Goal: Information Seeking & Learning: Learn about a topic

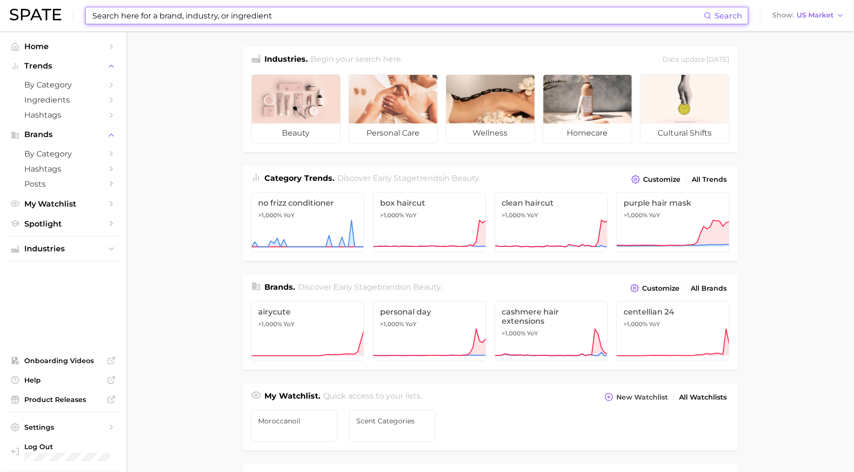
click at [280, 23] on input at bounding box center [397, 15] width 612 height 17
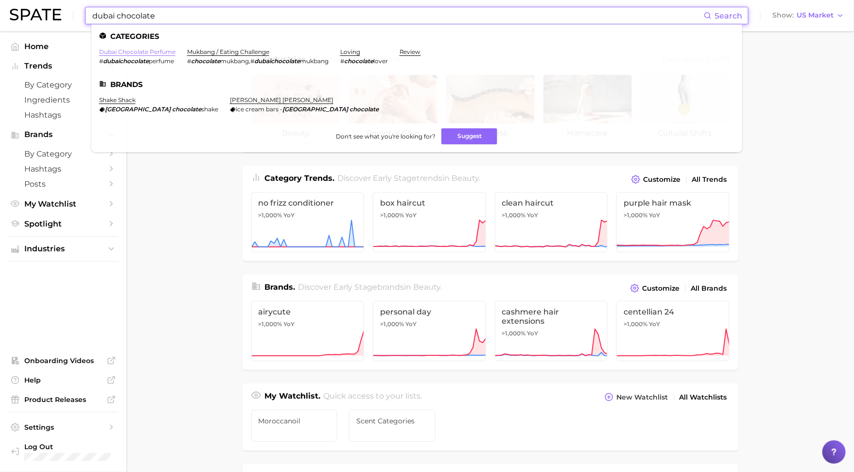
type input "dubai chocolate"
click at [148, 51] on link "dubai chocolate perfume" at bounding box center [137, 51] width 76 height 7
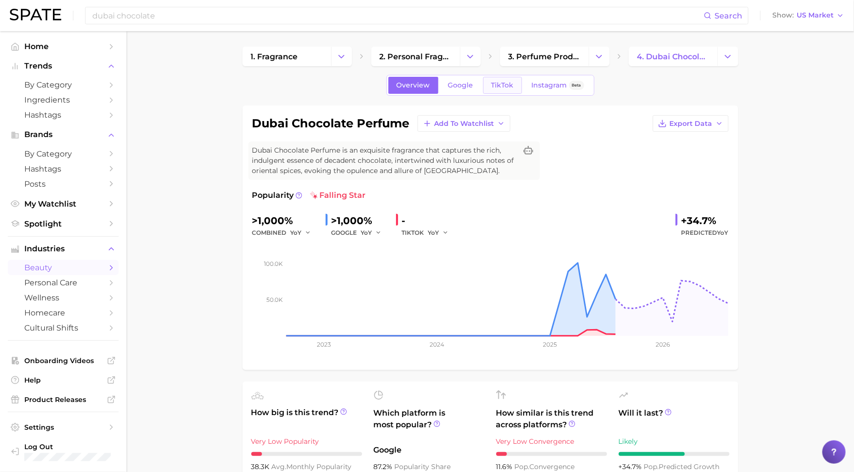
click at [504, 83] on span "TikTok" at bounding box center [502, 85] width 22 height 8
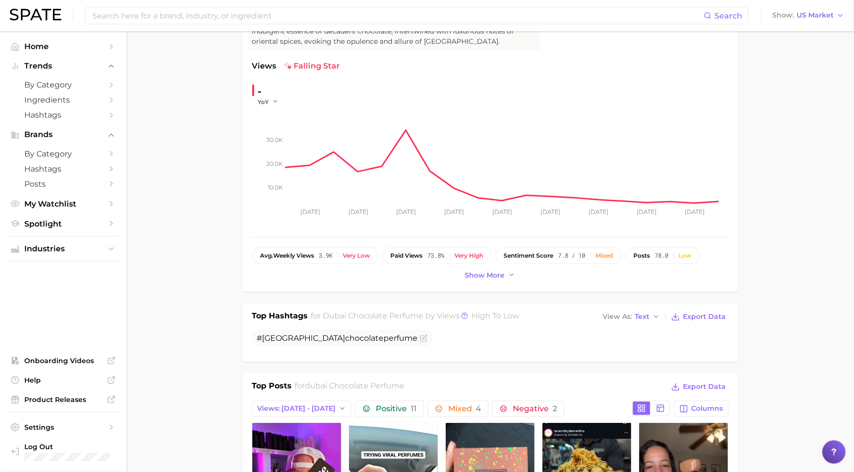
scroll to position [46, 0]
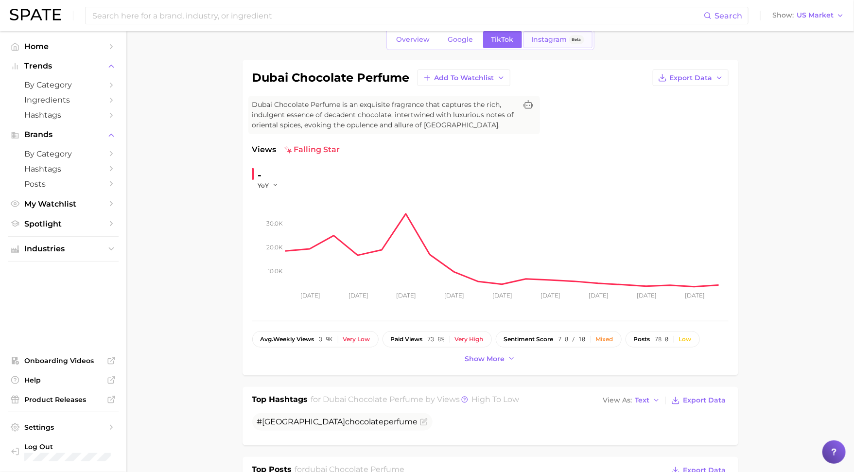
click at [538, 45] on link "Instagram Beta" at bounding box center [557, 39] width 69 height 17
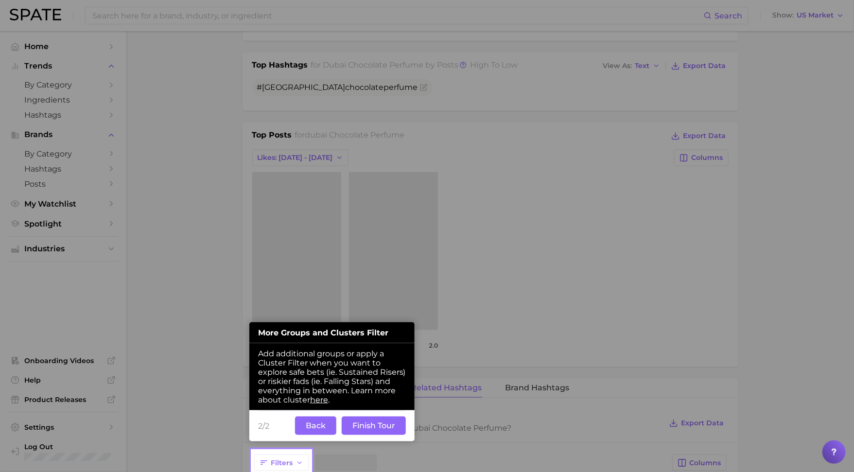
scroll to position [327, 0]
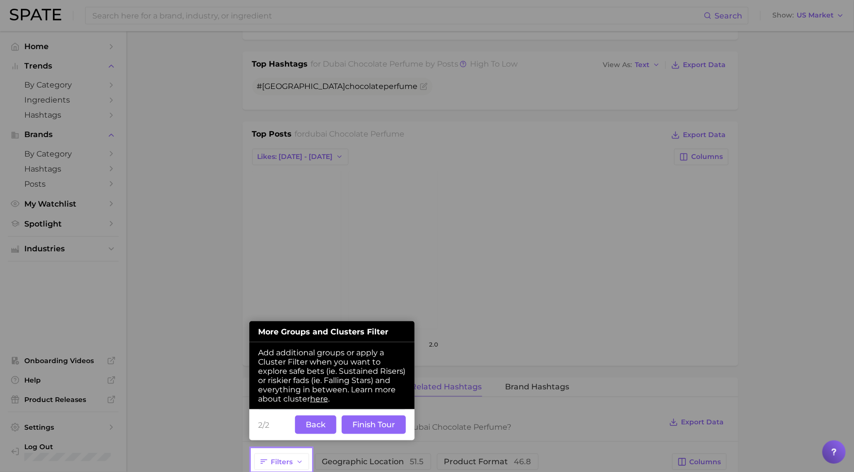
click at [319, 422] on button "Back" at bounding box center [315, 424] width 41 height 18
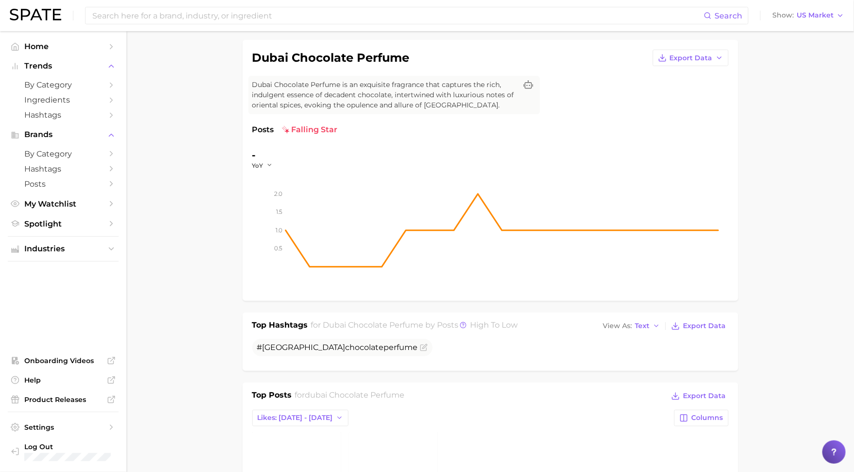
scroll to position [0, 0]
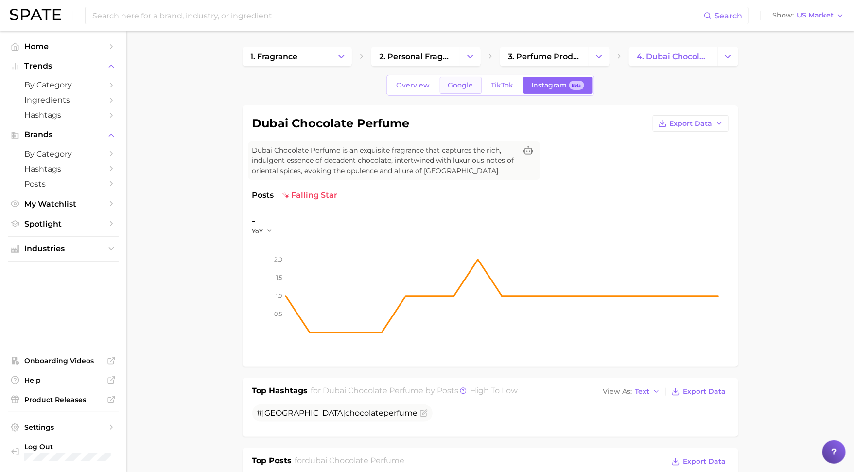
click at [465, 86] on span "Google" at bounding box center [460, 85] width 25 height 8
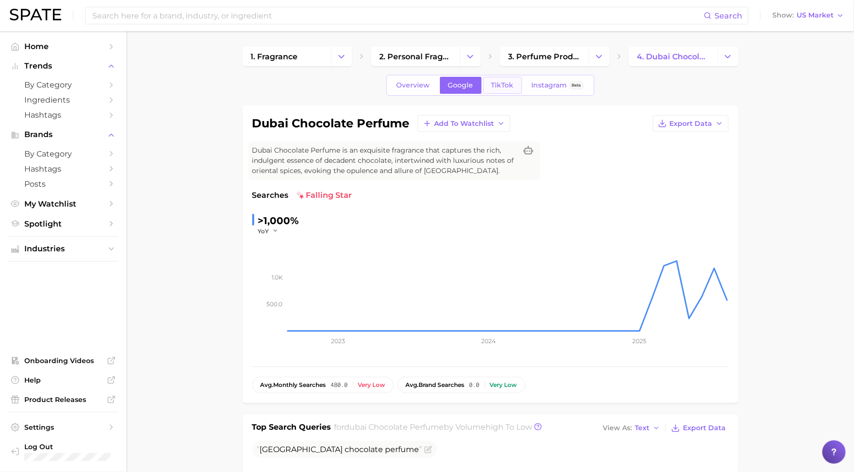
click at [496, 84] on span "TikTok" at bounding box center [502, 85] width 22 height 8
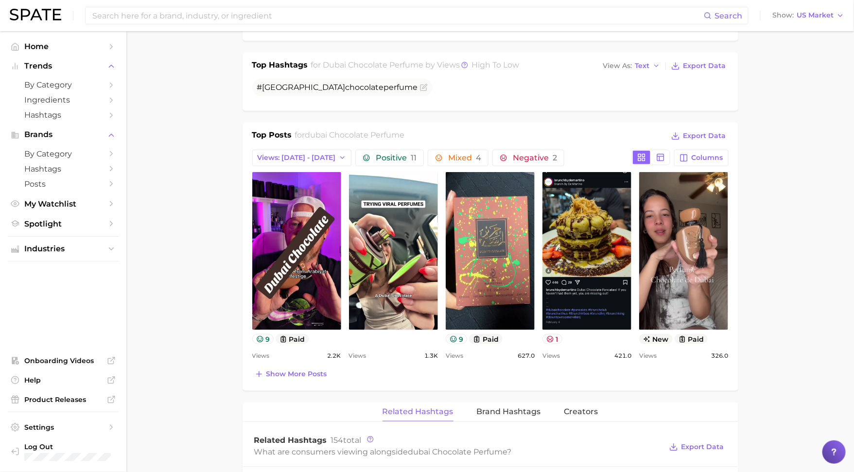
scroll to position [388, 0]
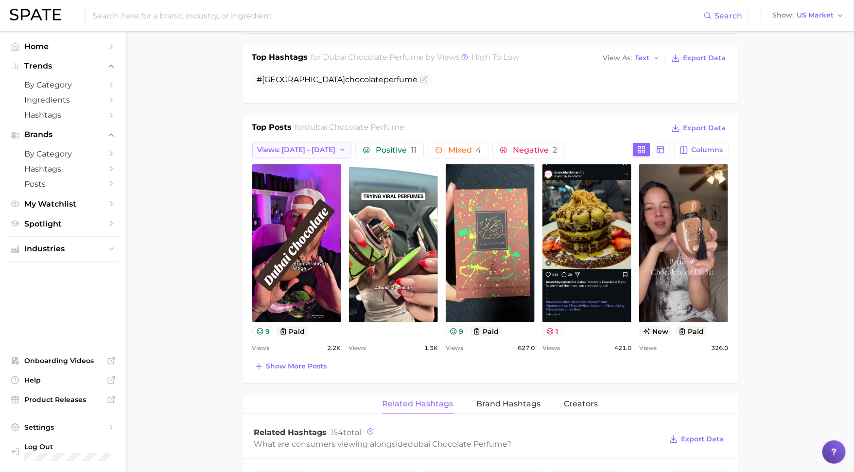
click at [339, 146] on icon "button" at bounding box center [343, 150] width 8 height 8
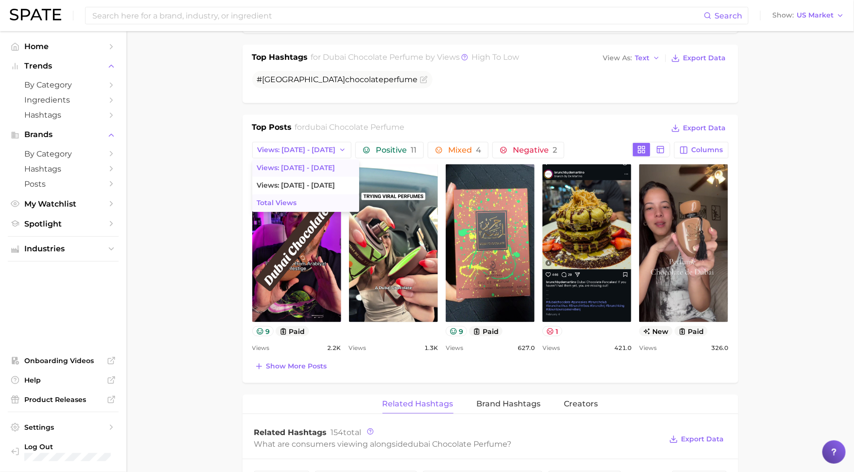
click at [306, 201] on button "Total Views" at bounding box center [305, 202] width 107 height 17
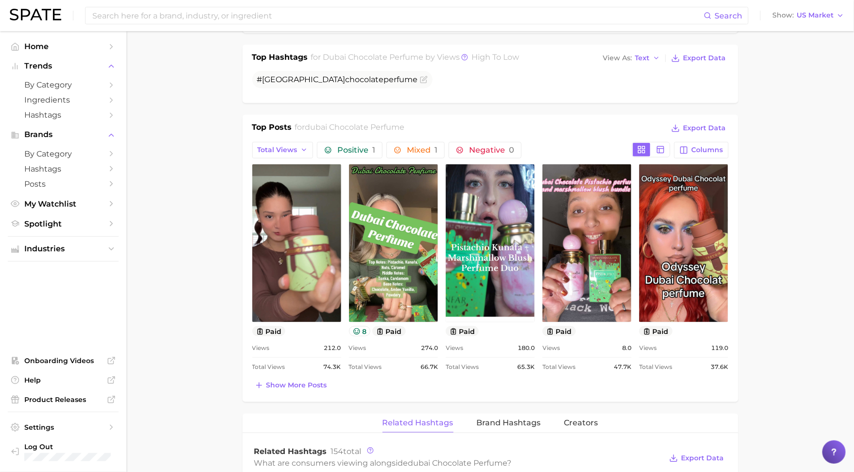
scroll to position [0, 0]
click at [318, 381] on span "Show more posts" at bounding box center [296, 385] width 61 height 8
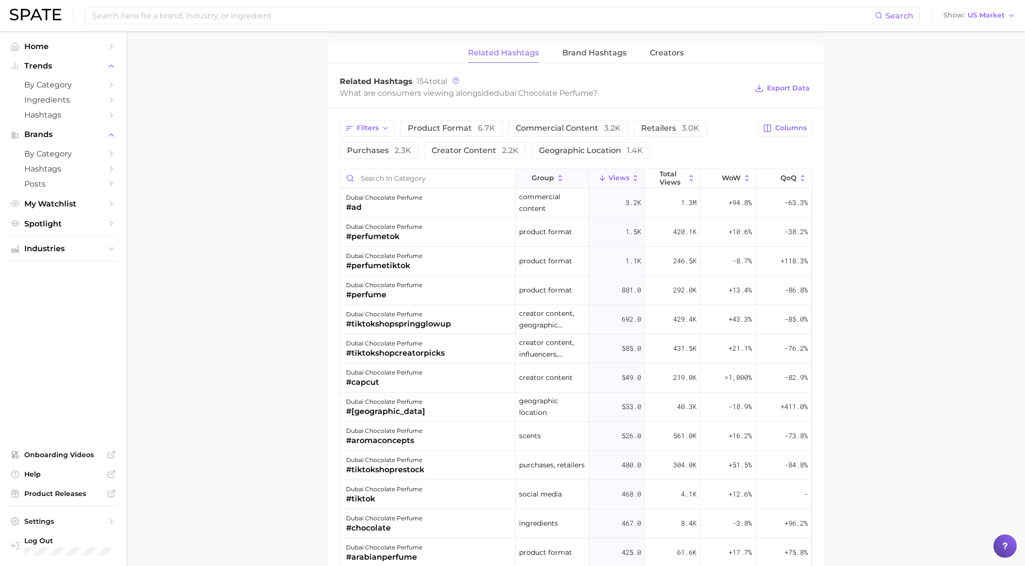
click at [548, 174] on span "group" at bounding box center [543, 178] width 22 height 8
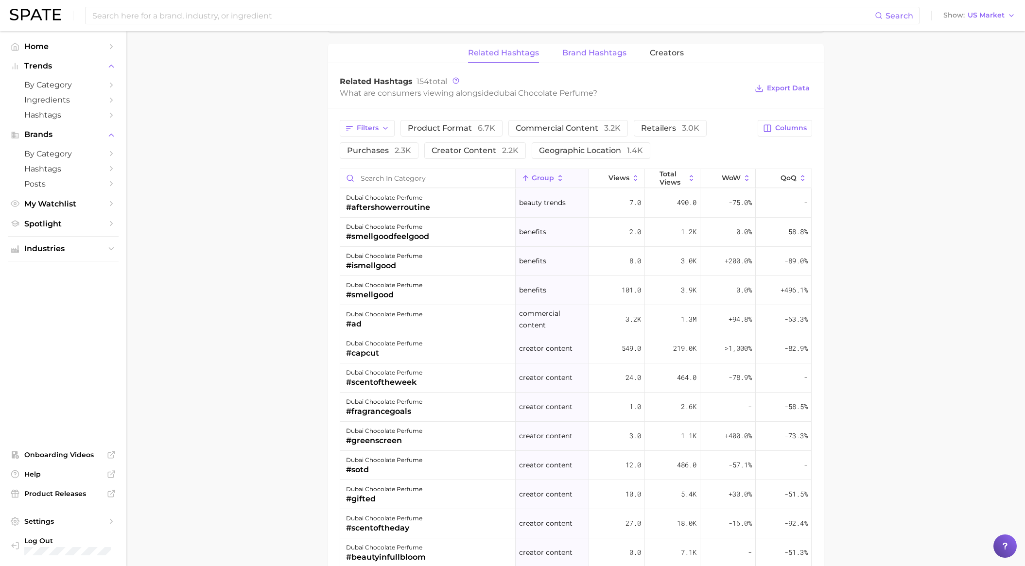
click at [601, 59] on button "Brand Hashtags" at bounding box center [594, 53] width 64 height 19
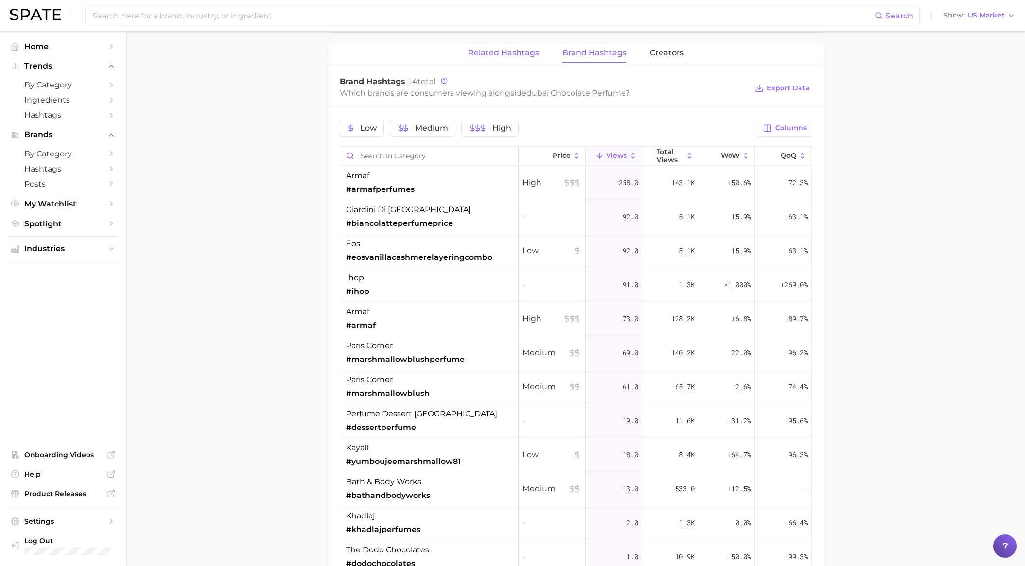
click at [510, 45] on button "Related Hashtags" at bounding box center [503, 53] width 71 height 19
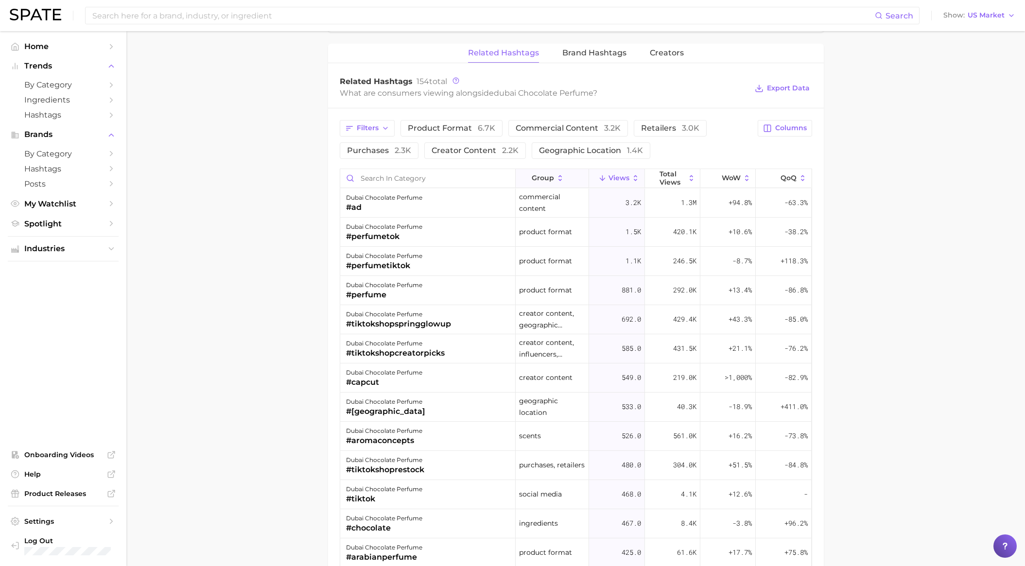
click at [561, 174] on icon at bounding box center [560, 178] width 9 height 9
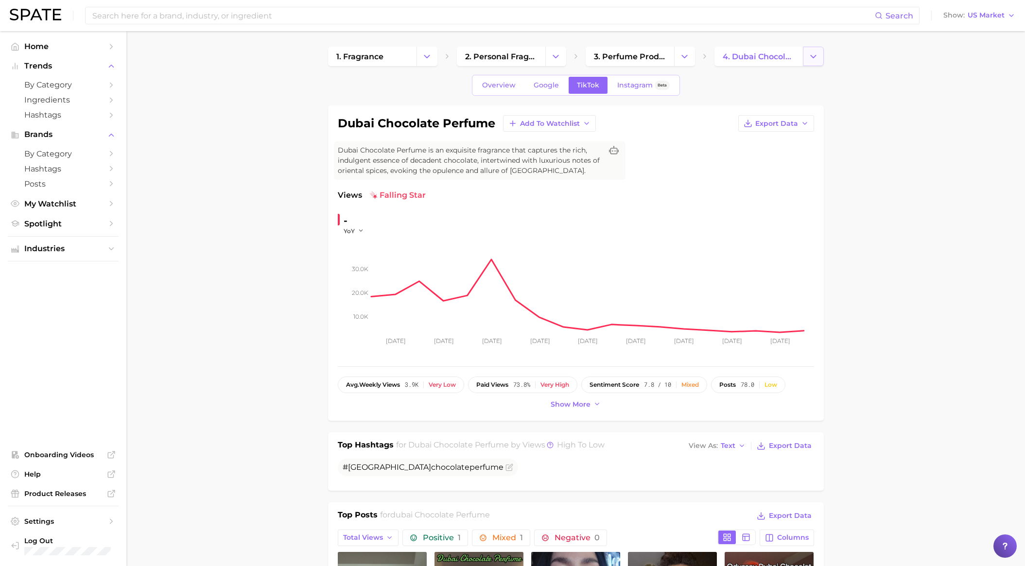
click at [808, 58] on icon "Change Category" at bounding box center [813, 57] width 10 height 10
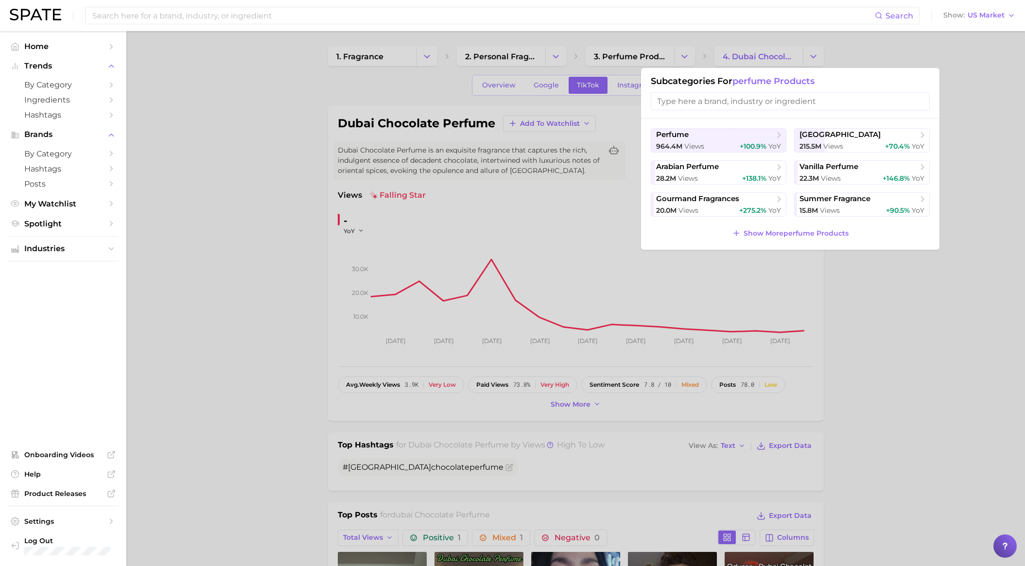
click at [852, 284] on div at bounding box center [512, 283] width 1025 height 566
